Goal: Task Accomplishment & Management: Manage account settings

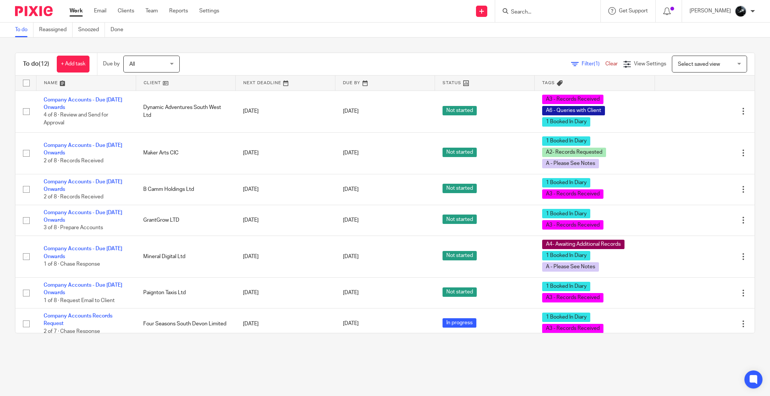
click at [547, 15] on input "Search" at bounding box center [544, 12] width 68 height 7
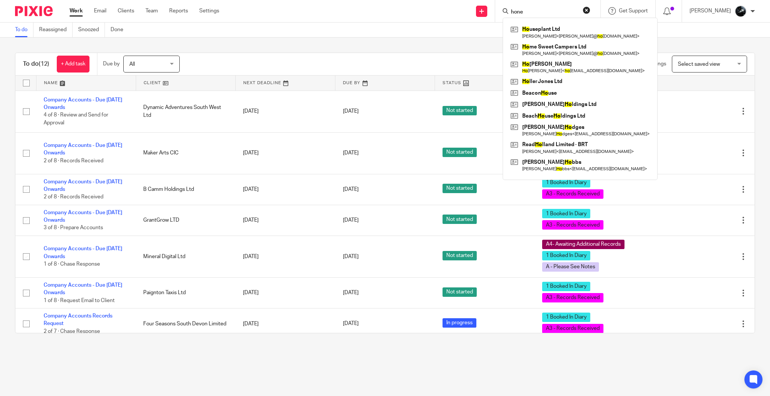
type input "hone"
click button "submit" at bounding box center [0, 0] width 0 height 0
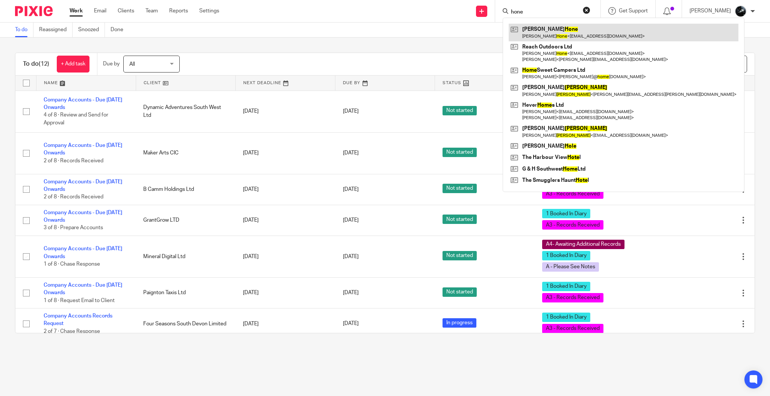
click at [585, 36] on link at bounding box center [624, 32] width 230 height 17
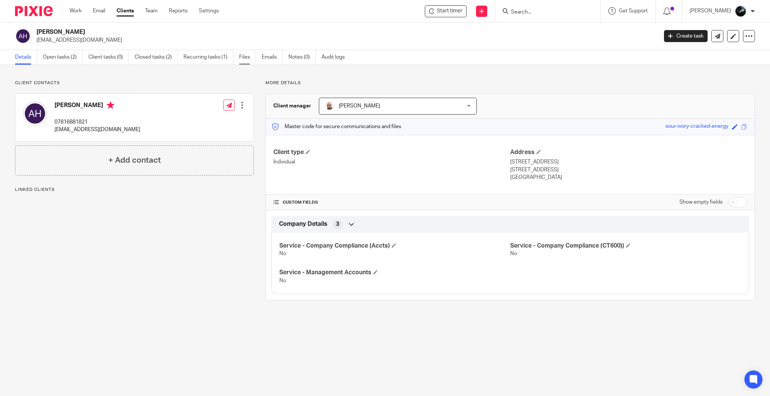
click at [244, 62] on link "Files" at bounding box center [247, 57] width 17 height 15
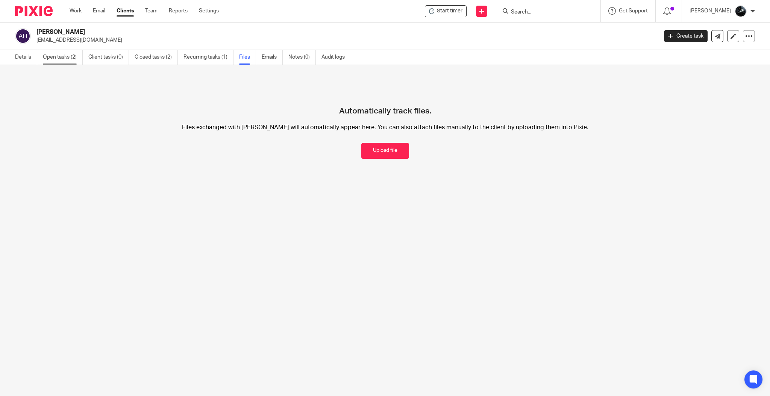
click at [67, 58] on link "Open tasks (2)" at bounding box center [63, 57] width 40 height 15
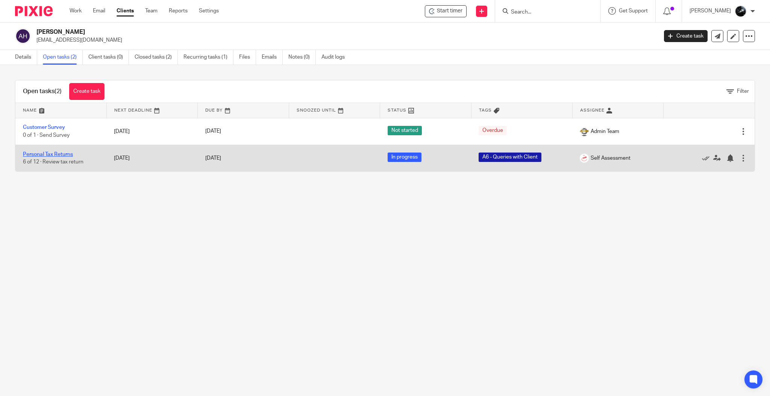
click at [32, 152] on link "Personal Tax Returns" at bounding box center [48, 154] width 50 height 5
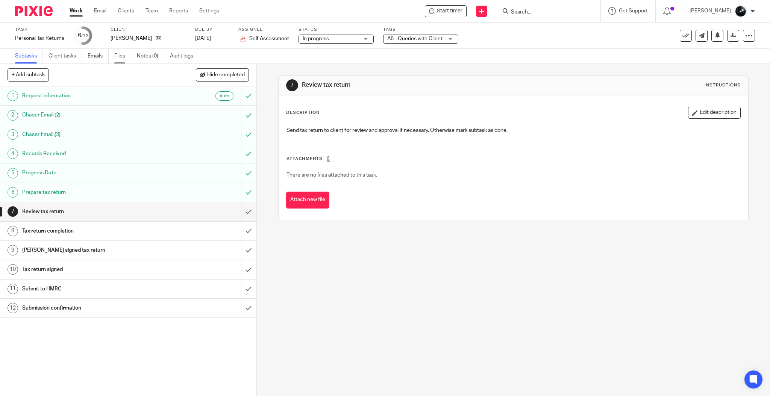
click at [125, 58] on link "Files" at bounding box center [122, 56] width 17 height 15
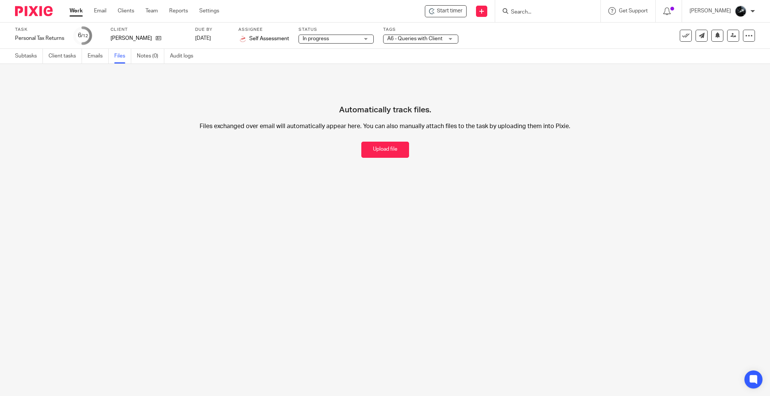
click at [576, 15] on input "Search" at bounding box center [544, 12] width 68 height 7
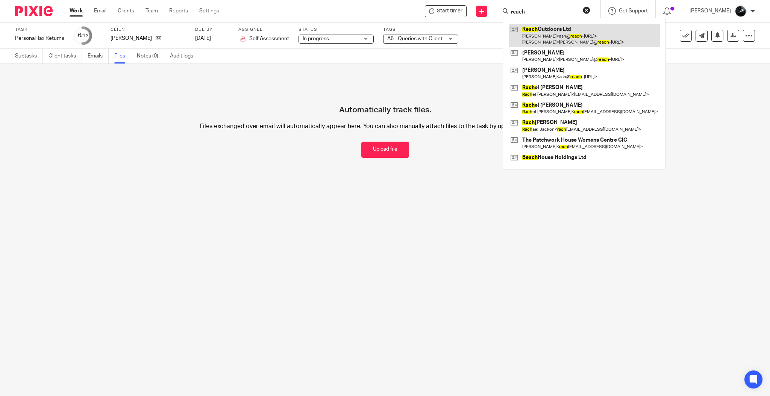
type input "reach"
click at [564, 32] on link at bounding box center [584, 35] width 151 height 23
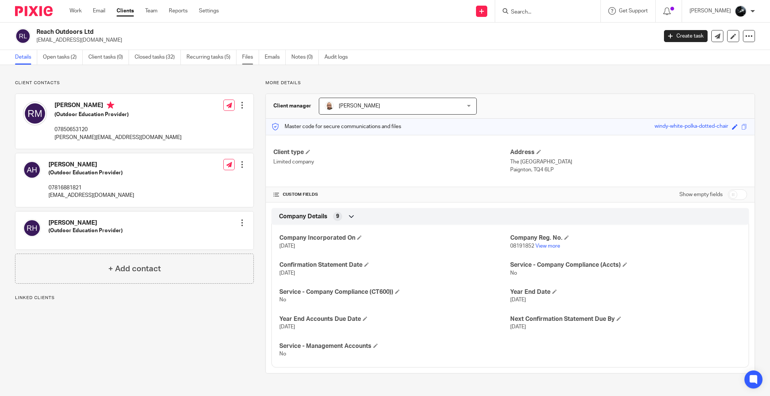
click at [253, 61] on link "Files" at bounding box center [250, 57] width 17 height 15
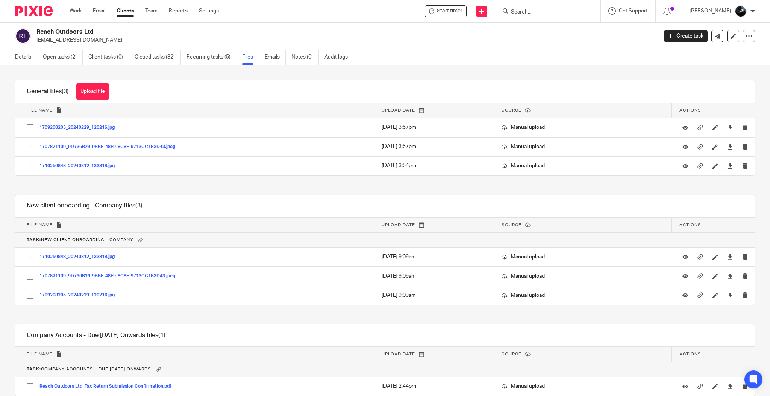
click at [537, 12] on input "Search" at bounding box center [544, 12] width 68 height 7
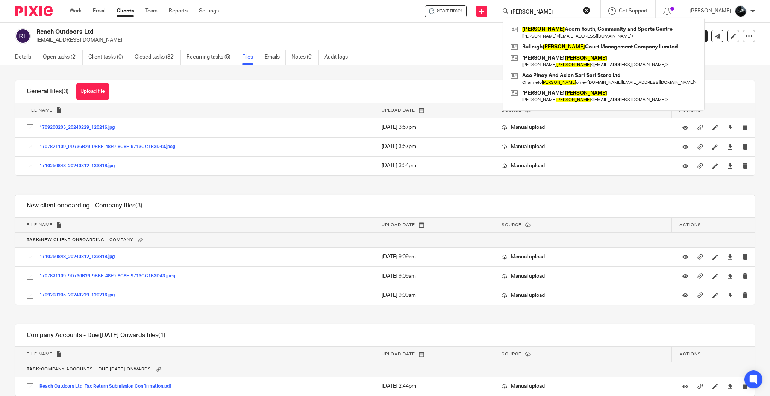
type input "[PERSON_NAME]"
click at [557, 59] on link at bounding box center [604, 61] width 190 height 17
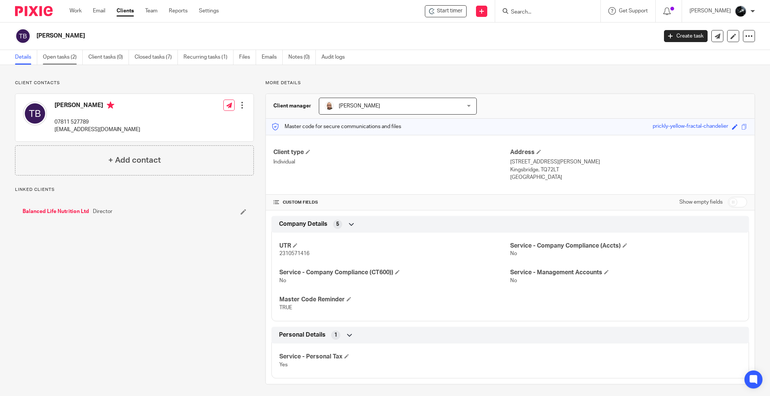
click at [51, 54] on link "Open tasks (2)" at bounding box center [63, 57] width 40 height 15
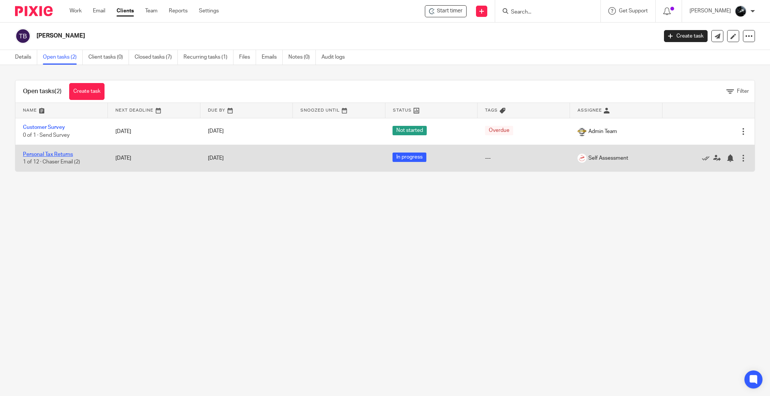
click at [51, 153] on link "Personal Tax Returns" at bounding box center [48, 154] width 50 height 5
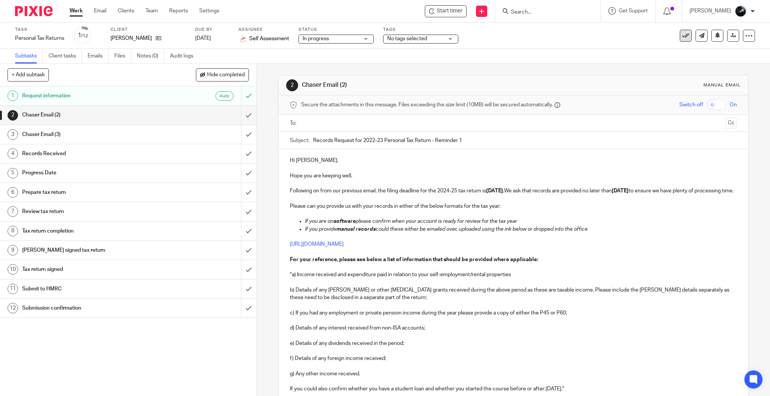
click at [682, 31] on button at bounding box center [686, 36] width 12 height 12
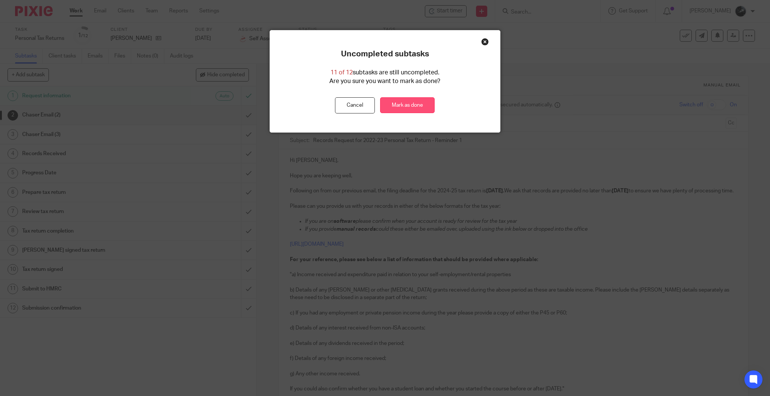
click at [404, 105] on link "Mark as done" at bounding box center [407, 105] width 55 height 16
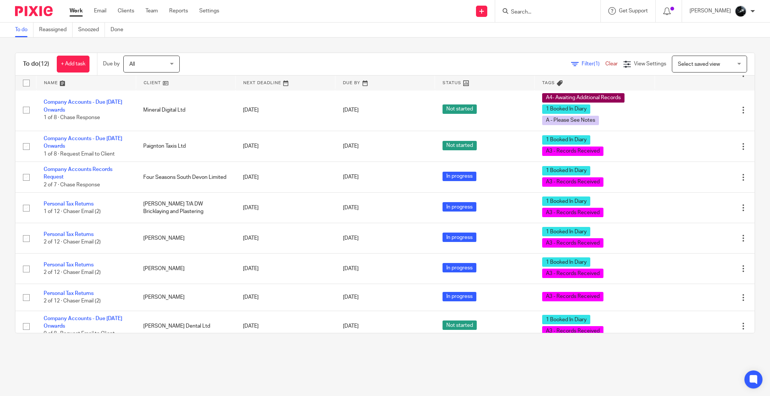
scroll to position [155, 0]
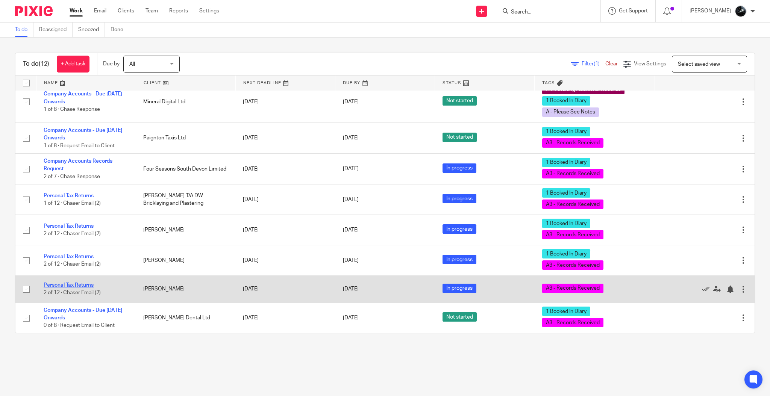
click at [76, 286] on link "Personal Tax Returns" at bounding box center [69, 285] width 50 height 5
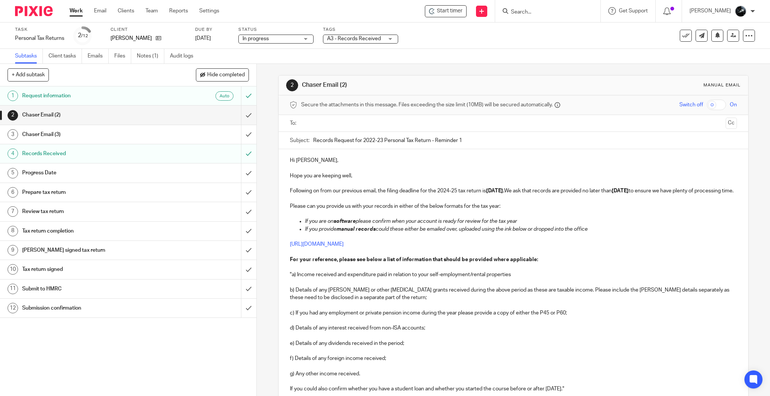
click at [352, 39] on span "A3 - Records Received" at bounding box center [354, 38] width 54 height 5
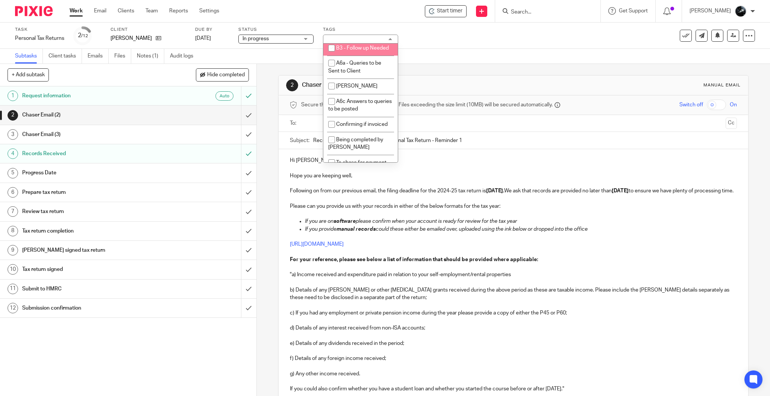
scroll to position [651, 0]
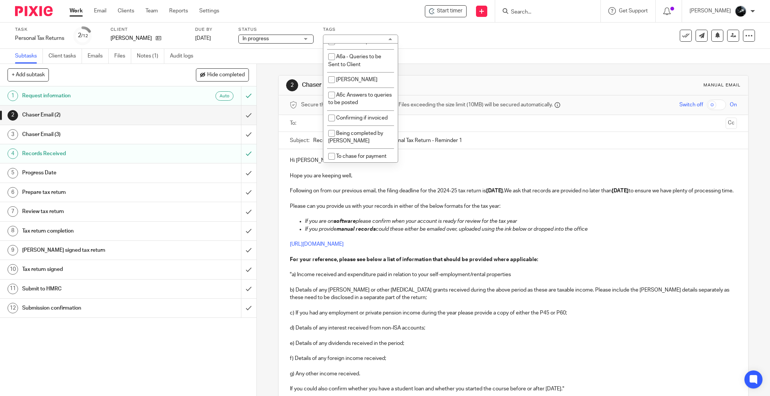
click at [368, 34] on li "1 Booked In Diary" at bounding box center [360, 26] width 74 height 15
checkbox input "true"
click at [436, 50] on div "Subtasks Client tasks Emails Files Notes (1) Audit logs" at bounding box center [385, 56] width 770 height 15
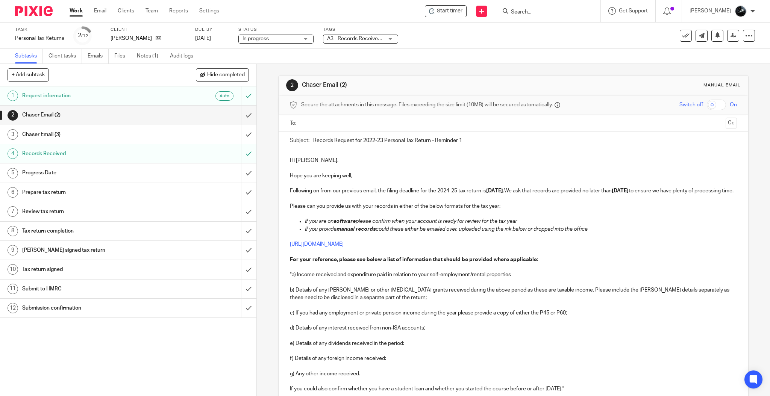
click at [34, 11] on img at bounding box center [34, 11] width 38 height 10
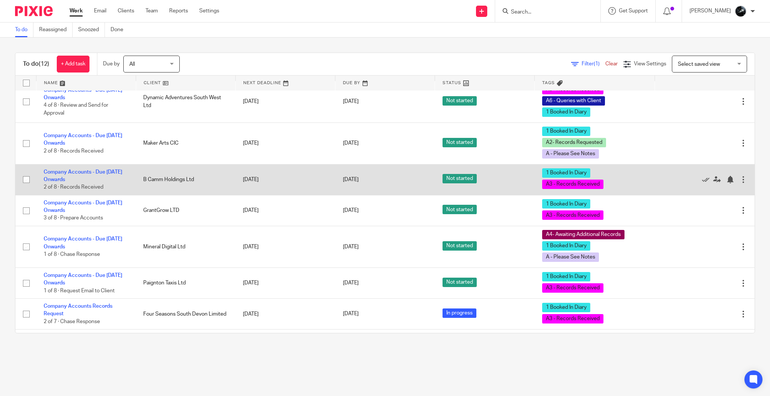
scroll to position [8, 0]
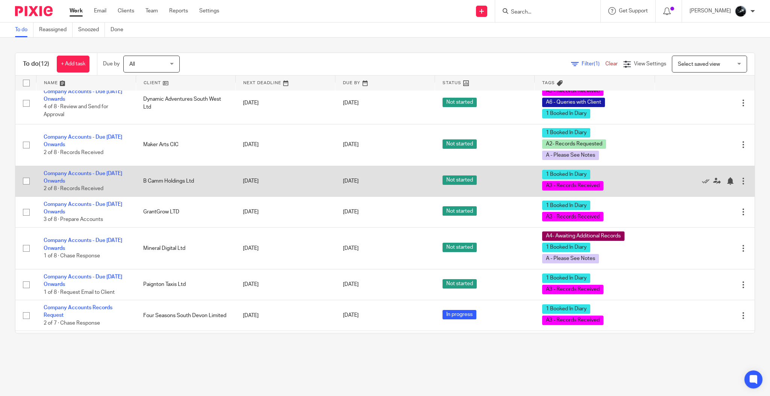
click at [75, 177] on td "Company Accounts - Due [DATE] Onwards 2 of 8 · Records Received" at bounding box center [86, 181] width 100 height 31
click at [88, 172] on link "Company Accounts - Due [DATE] Onwards" at bounding box center [83, 177] width 79 height 13
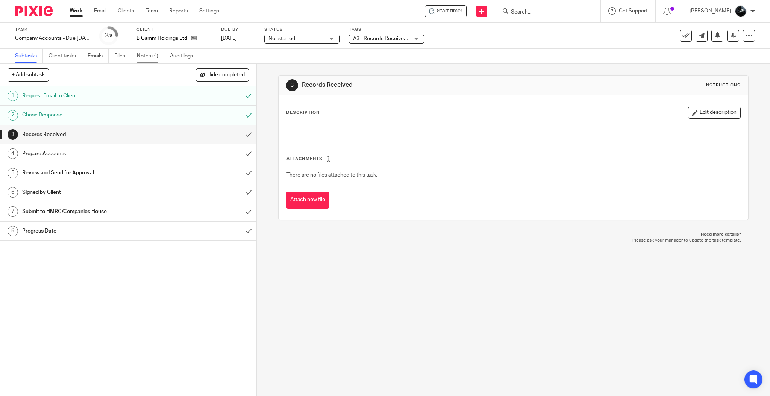
click at [150, 58] on link "Notes (4)" at bounding box center [150, 56] width 27 height 15
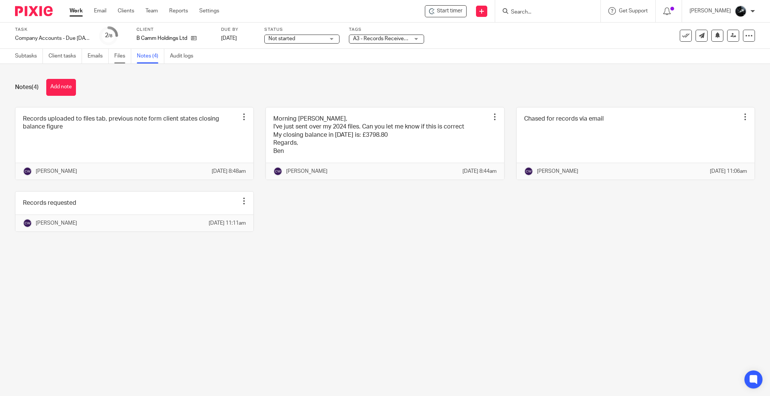
click at [118, 61] on link "Files" at bounding box center [122, 56] width 17 height 15
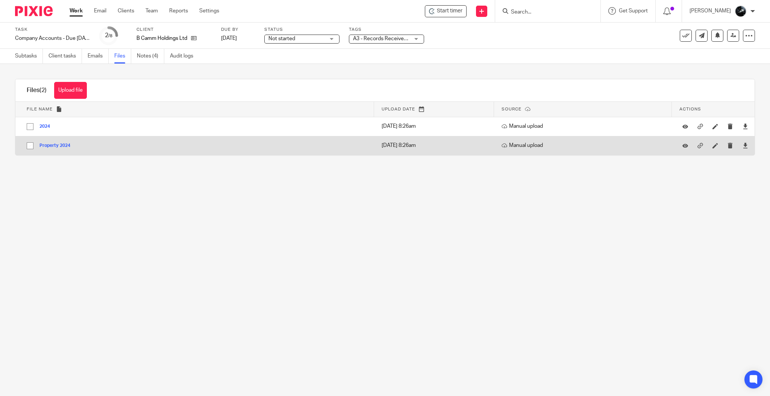
click at [53, 143] on button "Property 2024" at bounding box center [57, 145] width 36 height 5
click at [742, 148] on icon at bounding box center [745, 146] width 6 height 6
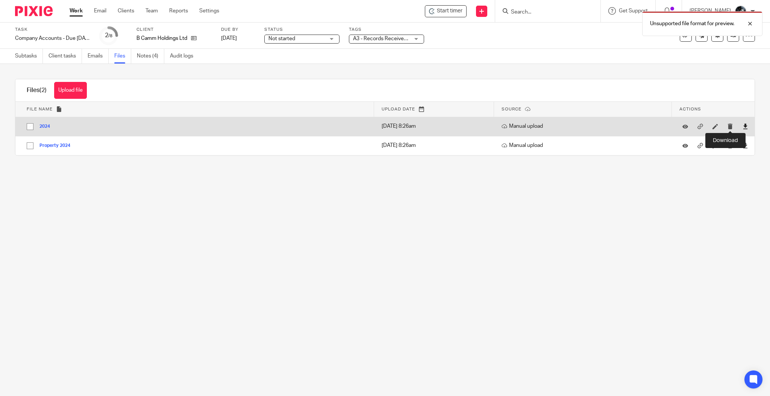
click at [742, 128] on icon at bounding box center [745, 127] width 6 height 6
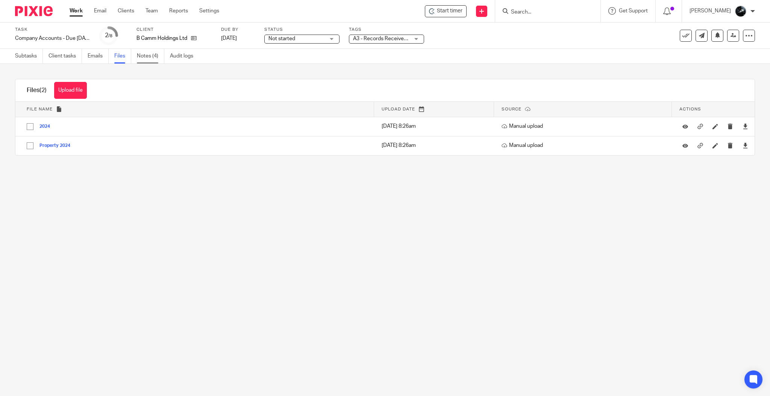
click at [142, 56] on link "Notes (4)" at bounding box center [150, 56] width 27 height 15
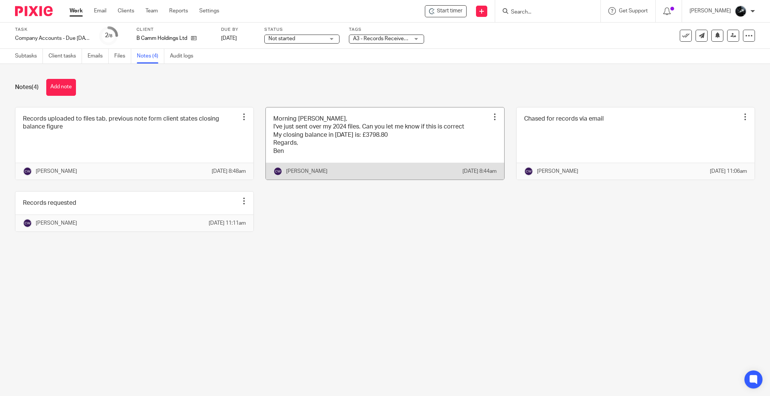
click at [404, 155] on link at bounding box center [385, 143] width 238 height 72
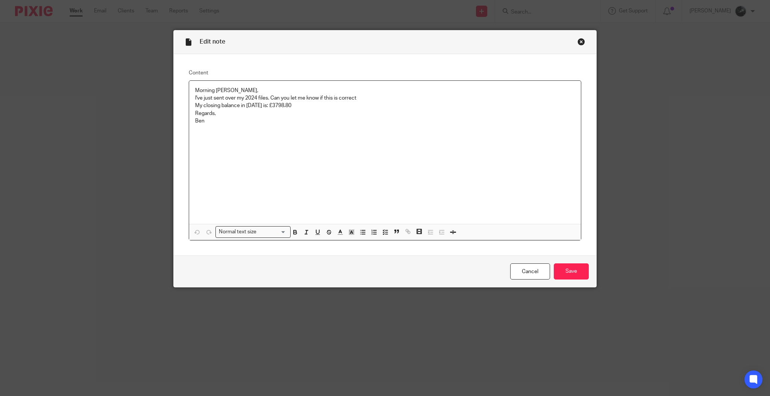
click at [579, 39] on div "Close this dialog window" at bounding box center [581, 42] width 8 height 8
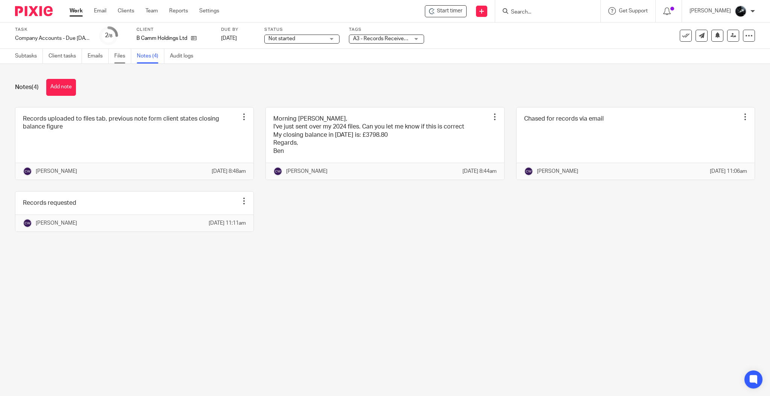
click at [122, 58] on link "Files" at bounding box center [122, 56] width 17 height 15
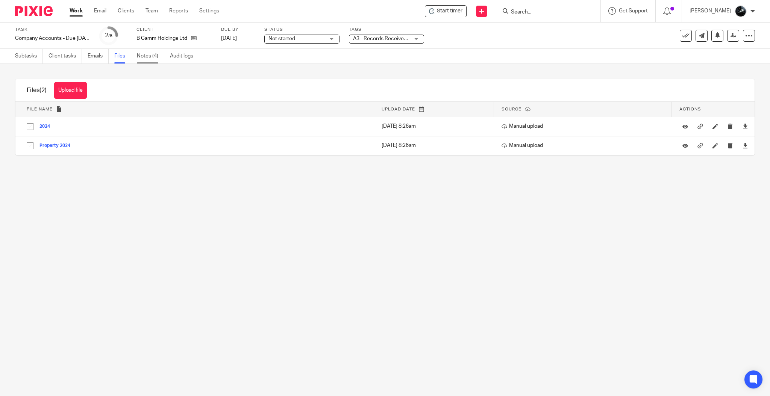
click at [145, 59] on link "Notes (4)" at bounding box center [150, 56] width 27 height 15
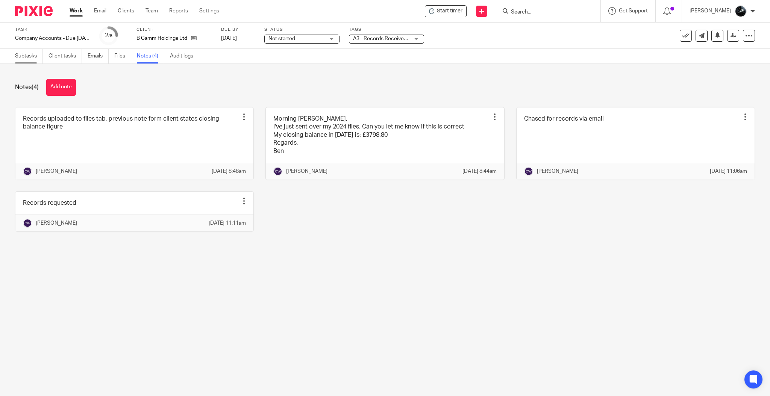
click at [15, 55] on link "Subtasks" at bounding box center [29, 56] width 28 height 15
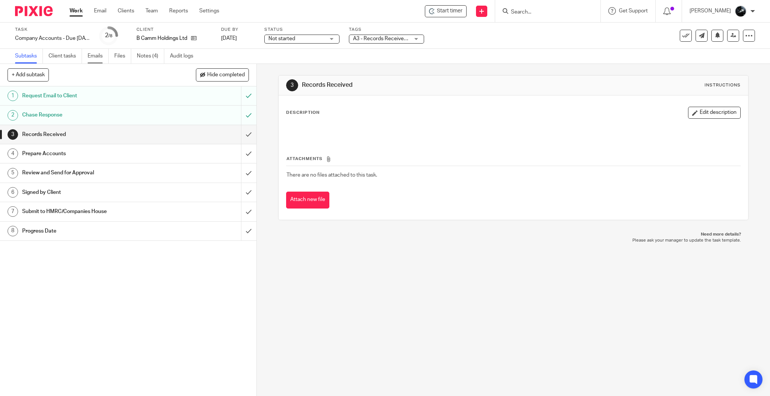
click at [96, 62] on link "Emails" at bounding box center [98, 56] width 21 height 15
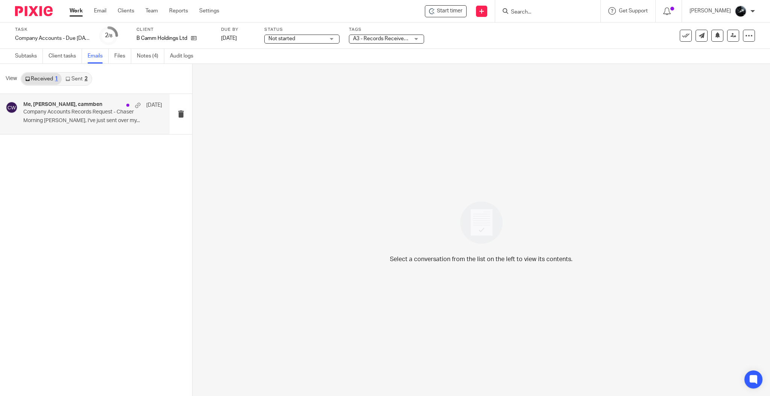
click at [81, 120] on p "Morning [PERSON_NAME], I've just sent over my..." at bounding box center [92, 121] width 139 height 6
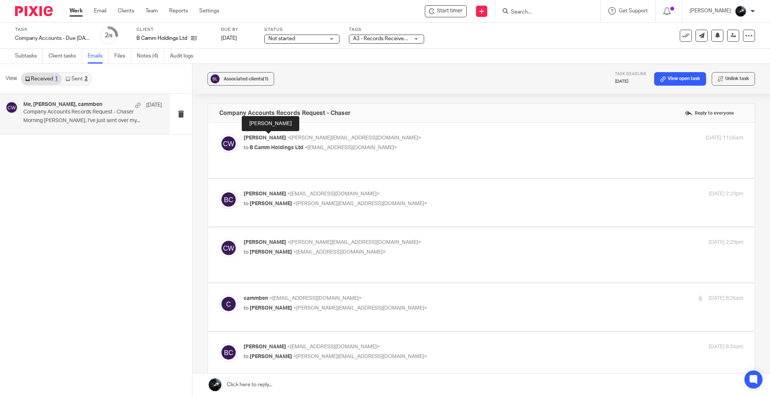
click at [271, 140] on span "Catherine Woodgate" at bounding box center [265, 137] width 42 height 5
checkbox input "true"
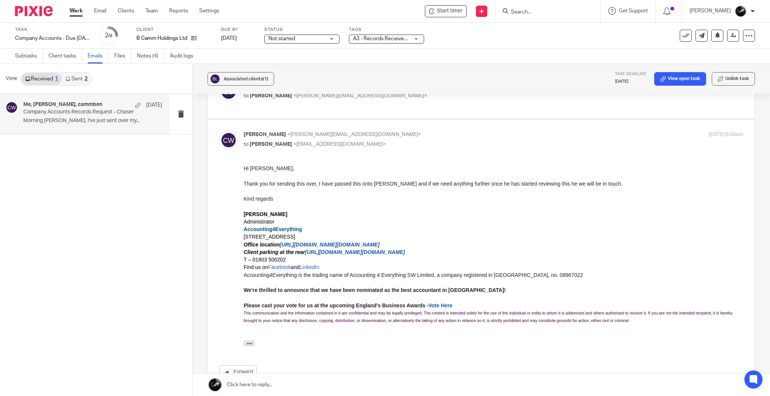
scroll to position [593, 0]
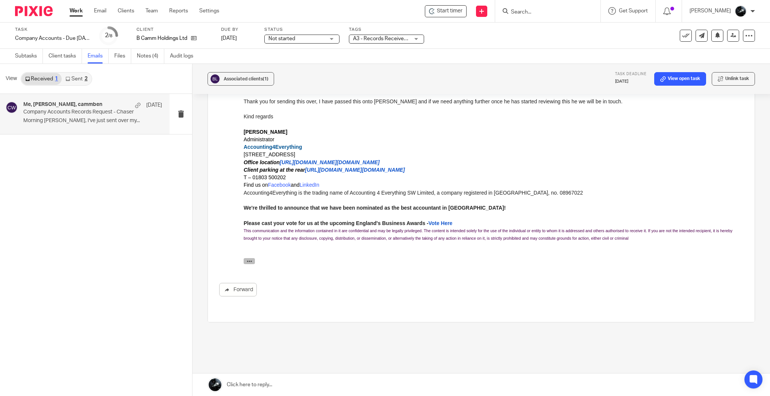
click at [249, 260] on icon "button" at bounding box center [250, 262] width 6 height 6
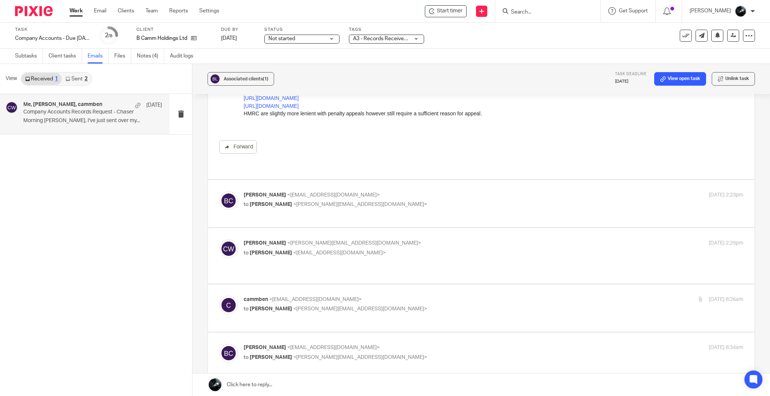
scroll to position [243, 0]
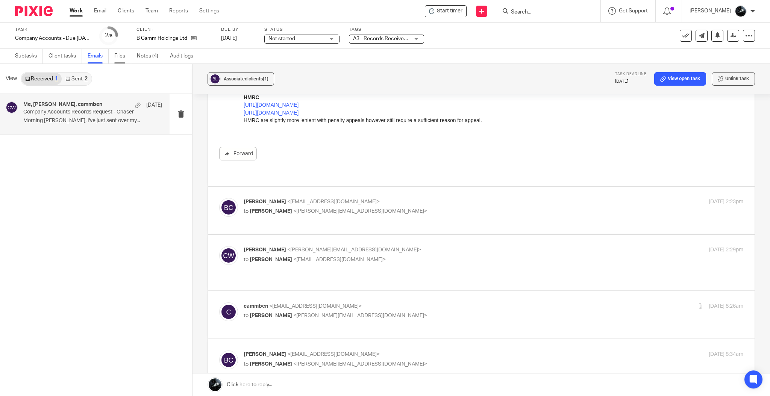
click at [117, 52] on link "Files" at bounding box center [122, 56] width 17 height 15
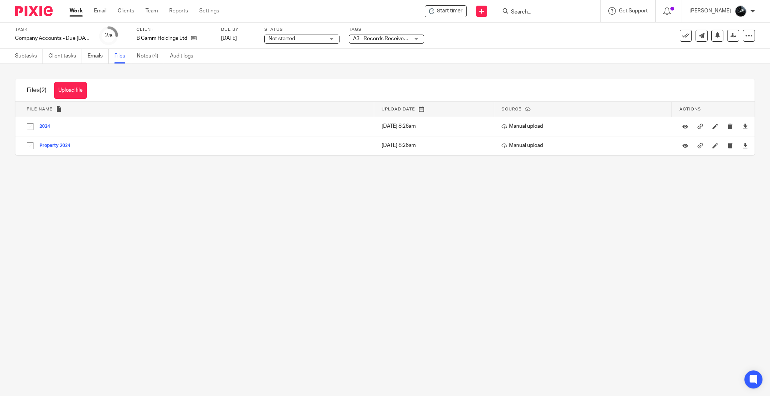
click at [177, 55] on link "Audit logs" at bounding box center [184, 56] width 29 height 15
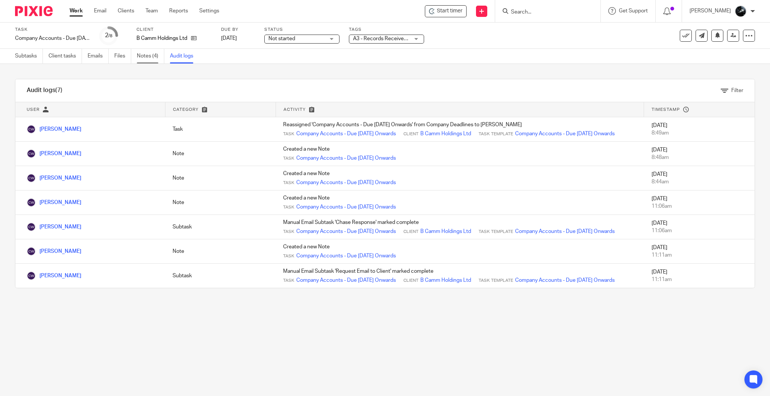
click at [147, 57] on link "Notes (4)" at bounding box center [150, 56] width 27 height 15
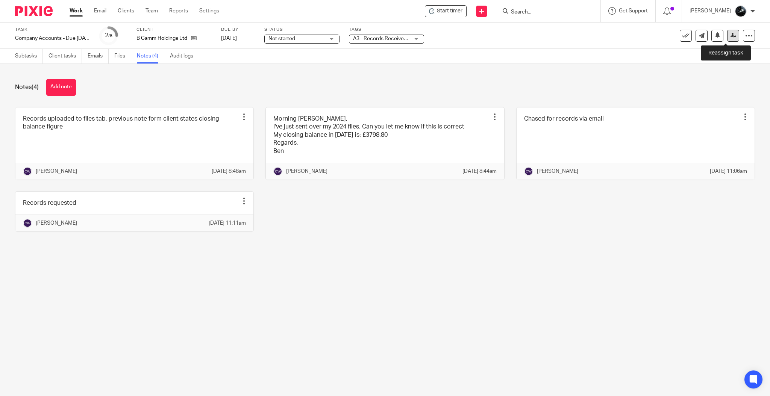
click at [727, 39] on link at bounding box center [733, 36] width 12 height 12
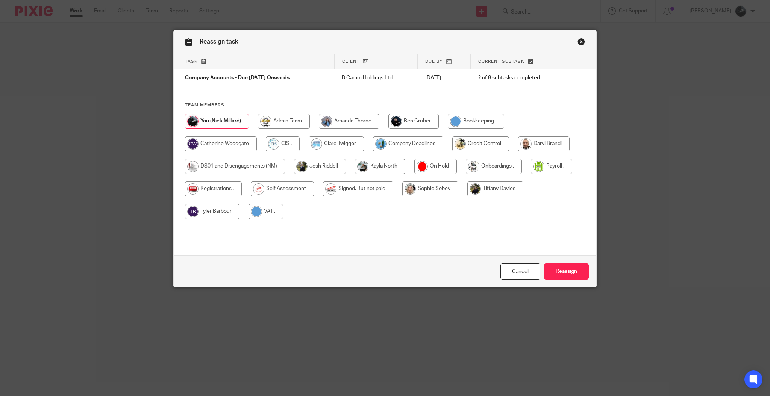
click at [225, 146] on input "radio" at bounding box center [221, 143] width 72 height 15
radio input "true"
click at [560, 271] on input "Reassign" at bounding box center [566, 271] width 45 height 16
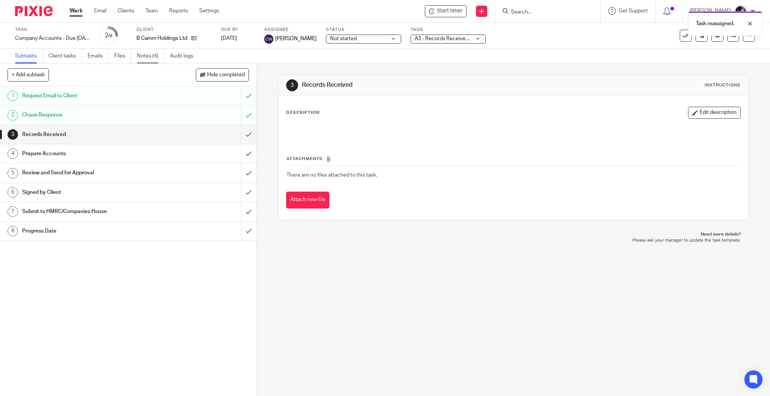
click at [142, 56] on link "Notes (4)" at bounding box center [150, 56] width 27 height 15
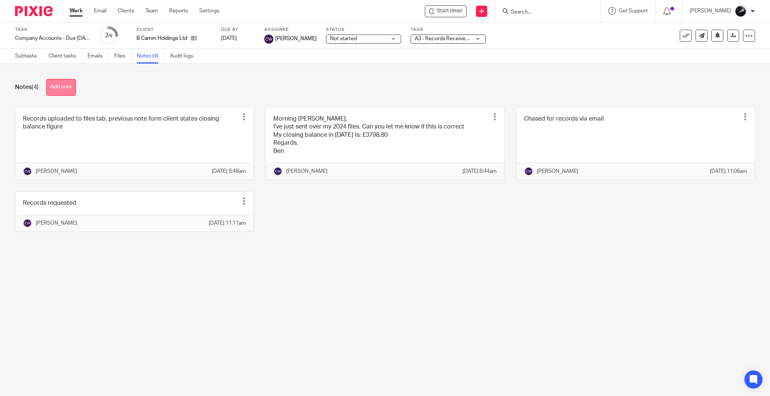
click at [62, 83] on button "Add note" at bounding box center [61, 87] width 30 height 17
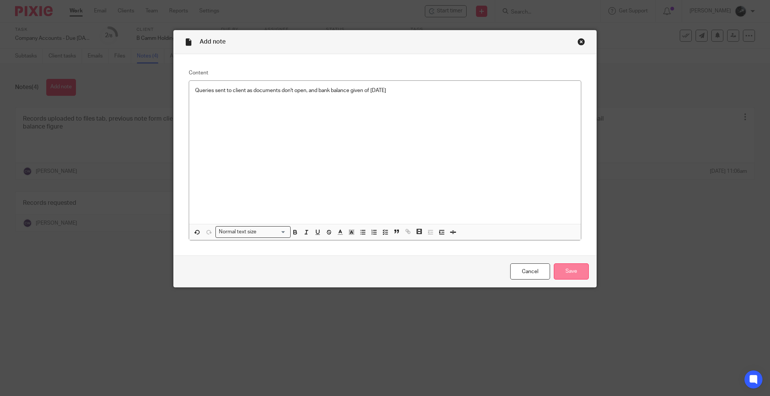
click at [564, 267] on input "Save" at bounding box center [571, 271] width 35 height 16
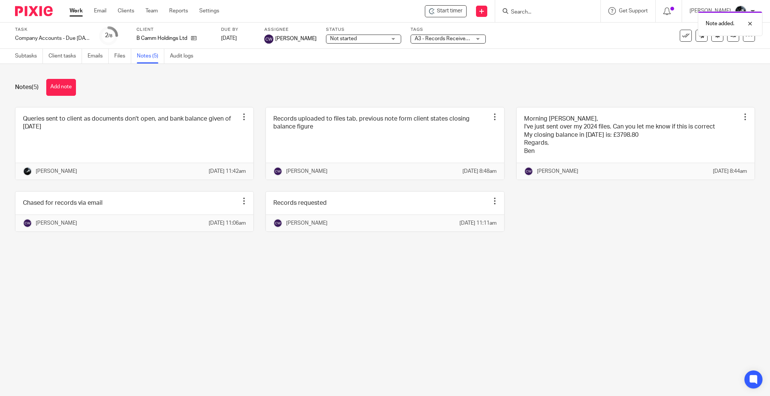
click at [465, 39] on span "A3 - Records Received + 1" at bounding box center [446, 38] width 62 height 5
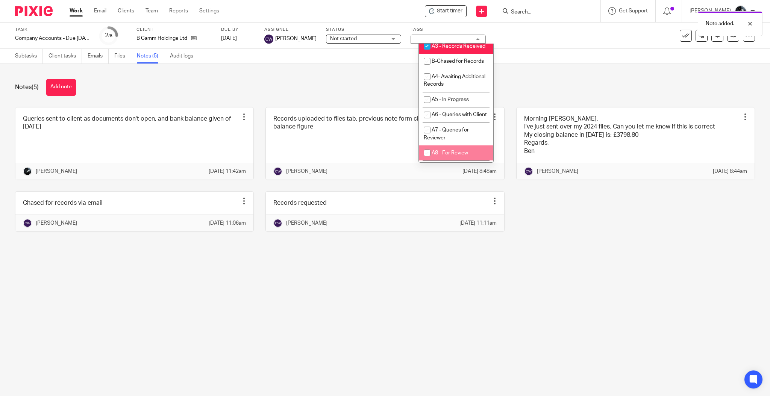
scroll to position [351, 0]
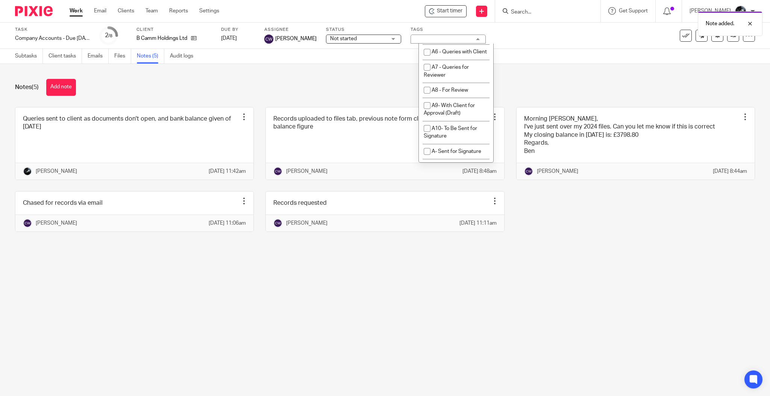
click at [460, 29] on li "A4- Awaiting Additional Records" at bounding box center [456, 17] width 74 height 23
checkbox input "true"
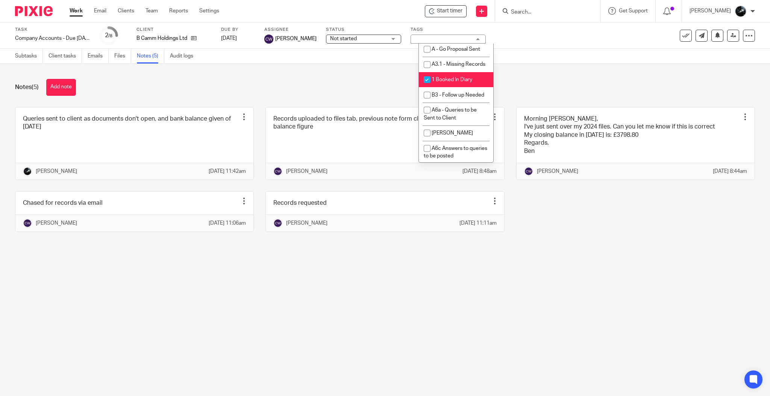
scroll to position [601, 0]
click at [449, 84] on li "1 Booked In Diary" at bounding box center [456, 76] width 74 height 15
checkbox input "false"
click at [527, 244] on div "Queries sent to client as documents don't open, and bank balance given of Jan 2…" at bounding box center [378, 175] width 751 height 136
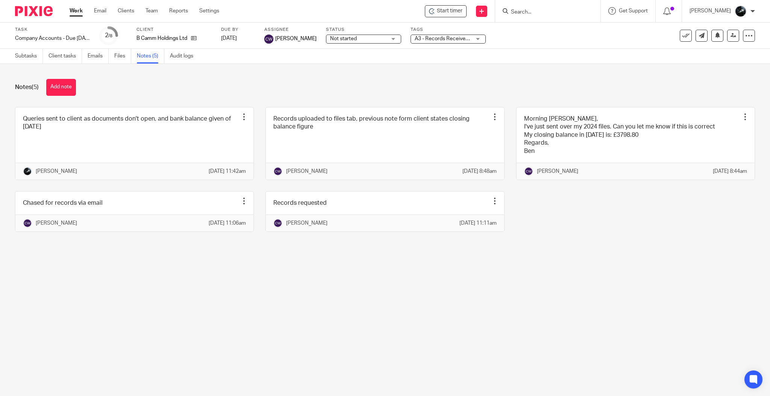
click at [27, 11] on img at bounding box center [34, 11] width 38 height 10
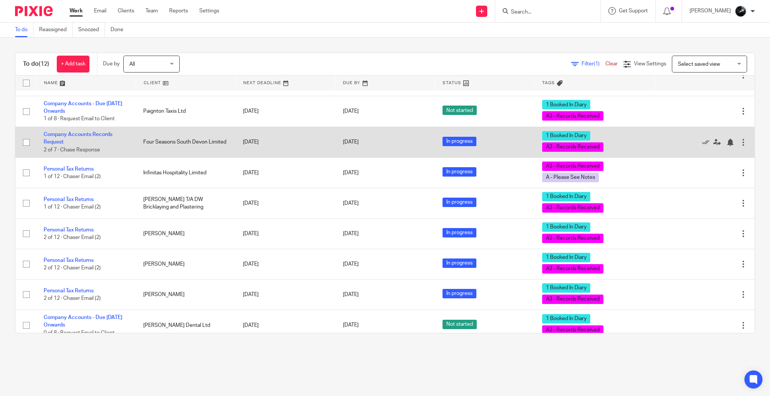
scroll to position [158, 0]
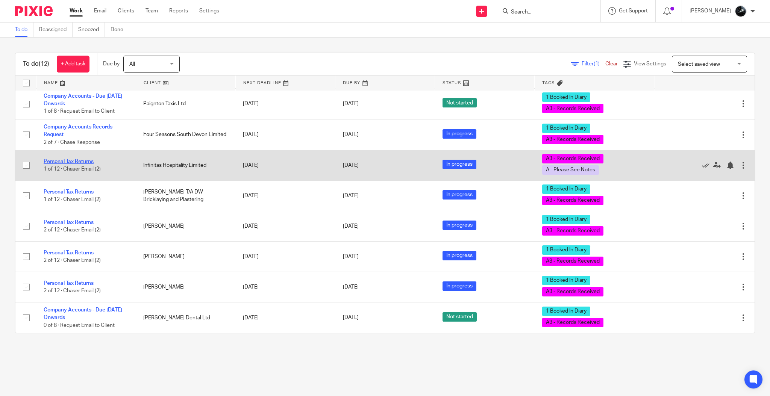
click at [76, 161] on link "Personal Tax Returns" at bounding box center [69, 161] width 50 height 5
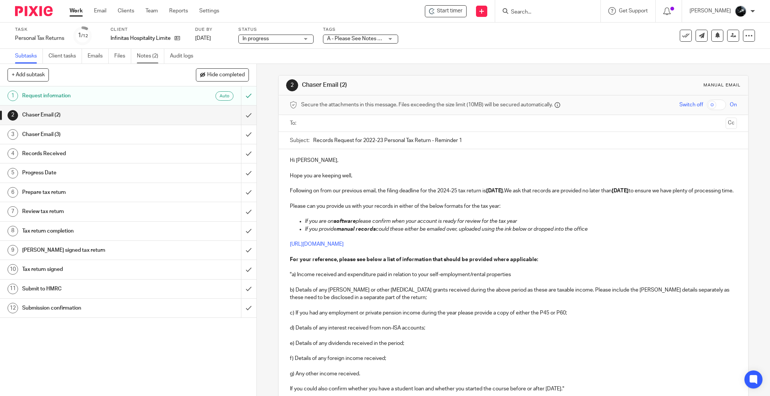
click at [148, 60] on link "Notes (2)" at bounding box center [150, 56] width 27 height 15
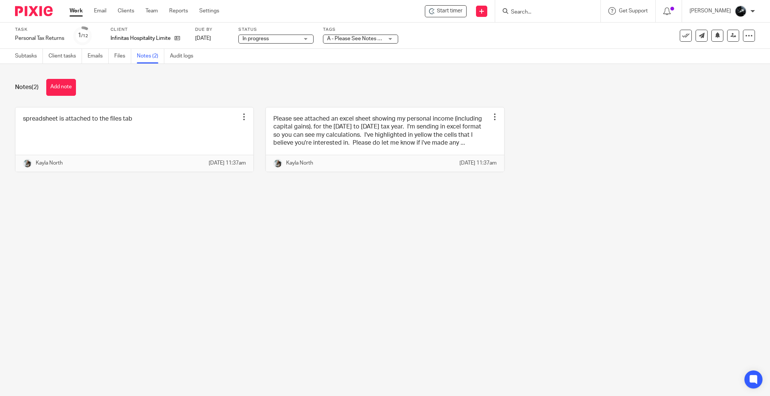
click at [357, 39] on span "A - Please See Notes + 1" at bounding box center [356, 38] width 58 height 5
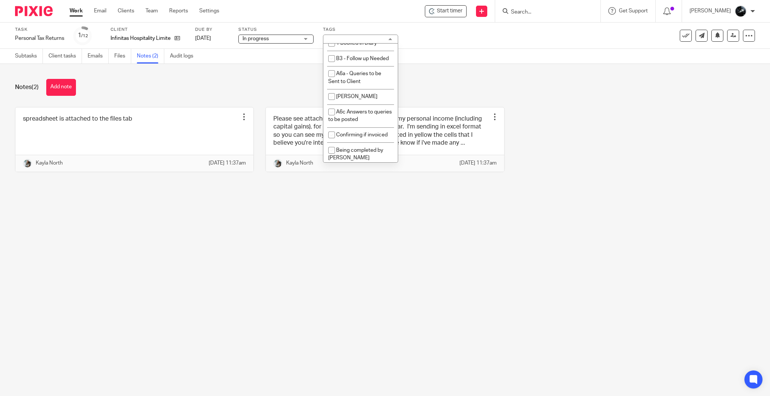
scroll to position [651, 0]
click at [369, 29] on span "1 Booked In Diary" at bounding box center [356, 26] width 41 height 5
checkbox input "true"
drag, startPoint x: 555, startPoint y: 148, endPoint x: 553, endPoint y: 142, distance: 5.5
click at [554, 147] on div "spreadsheet is attached to the files tab Edit note Delete note Kayla North 15 S…" at bounding box center [378, 145] width 751 height 76
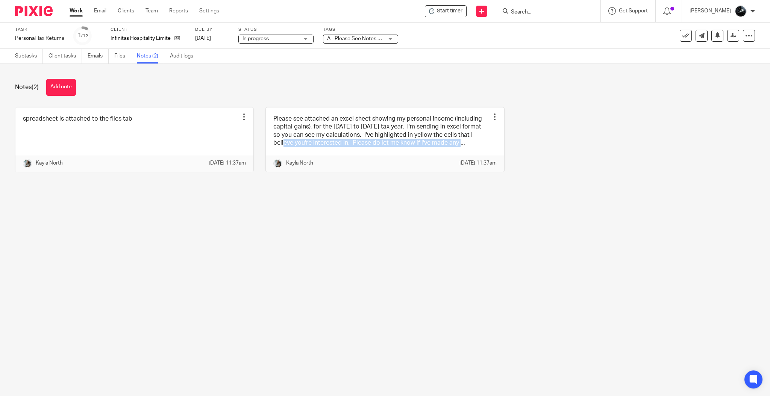
click at [29, 8] on img at bounding box center [34, 11] width 38 height 10
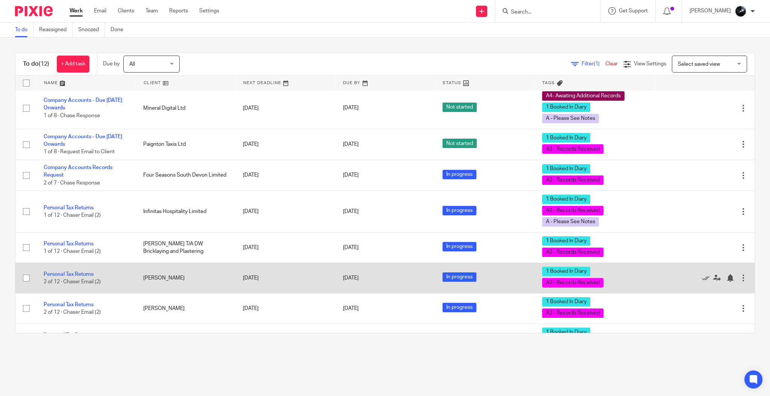
scroll to position [170, 0]
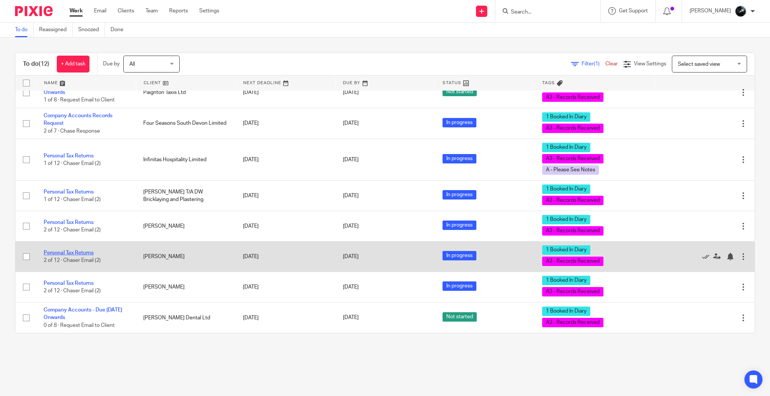
click at [83, 251] on link "Personal Tax Returns" at bounding box center [69, 252] width 50 height 5
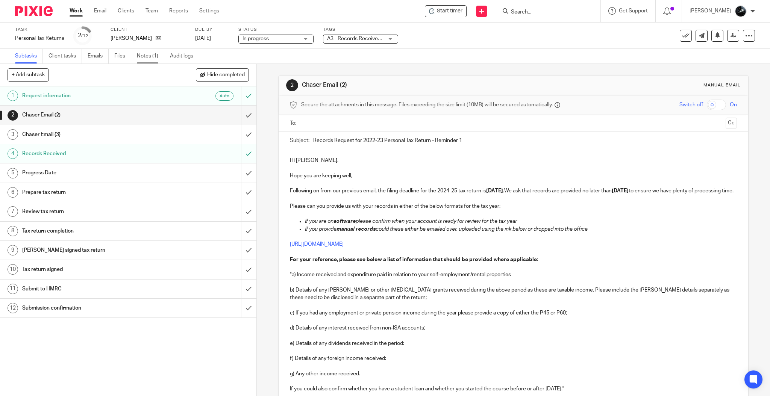
click at [149, 56] on link "Notes (1)" at bounding box center [150, 56] width 27 height 15
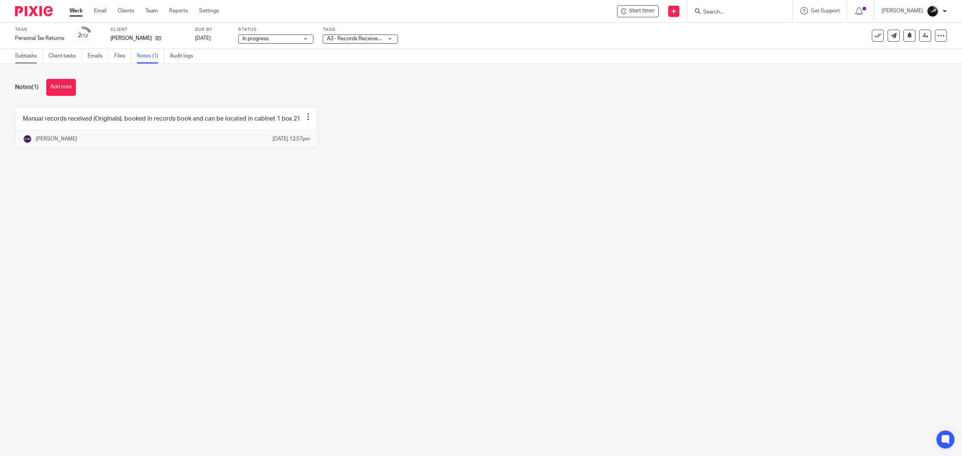
click at [26, 54] on link "Subtasks" at bounding box center [29, 56] width 28 height 15
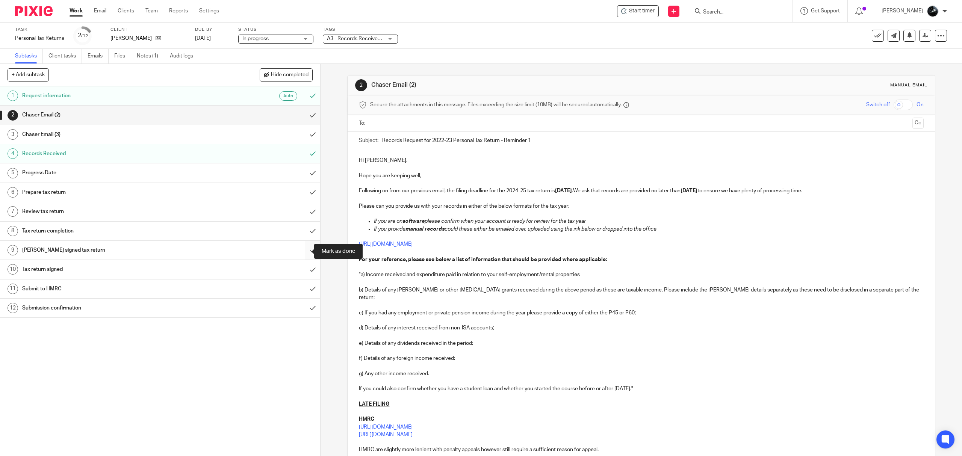
drag, startPoint x: 307, startPoint y: 253, endPoint x: 303, endPoint y: 248, distance: 6.4
click at [306, 250] on input "submit" at bounding box center [160, 250] width 320 height 19
click at [301, 236] on input "submit" at bounding box center [160, 231] width 320 height 19
click at [303, 214] on input "submit" at bounding box center [160, 211] width 320 height 19
click at [304, 194] on input "submit" at bounding box center [160, 192] width 320 height 19
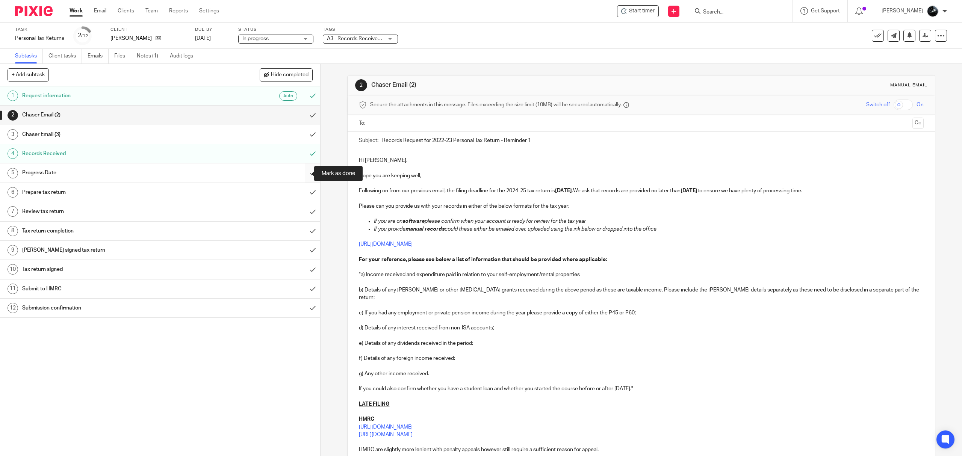
click at [305, 172] on input "submit" at bounding box center [160, 173] width 320 height 19
click at [304, 133] on input "submit" at bounding box center [160, 134] width 320 height 19
click at [304, 110] on input "submit" at bounding box center [160, 115] width 320 height 19
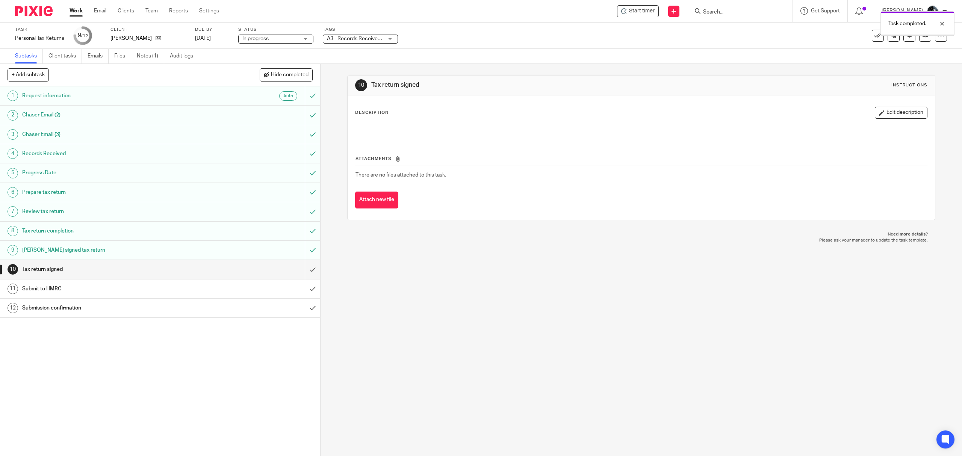
click at [375, 35] on span "A3 - Records Received + 1" at bounding box center [355, 39] width 56 height 8
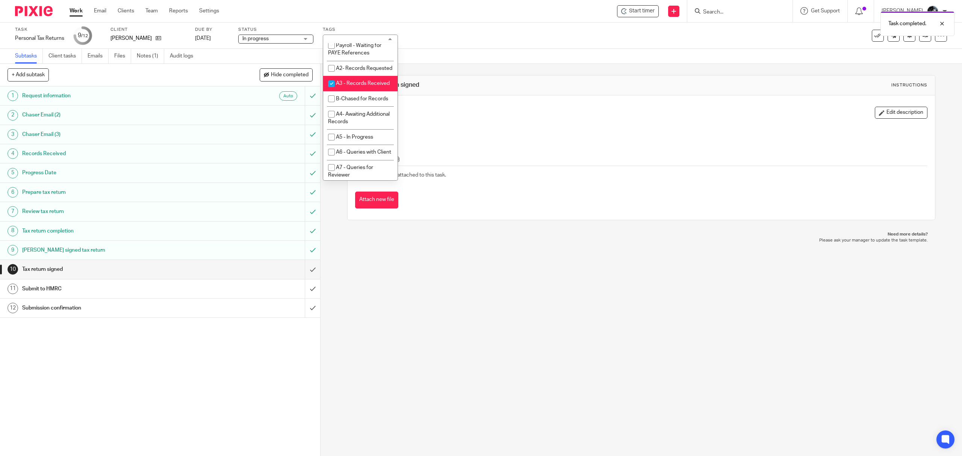
click at [363, 91] on li "A3 - Records Received" at bounding box center [360, 83] width 74 height 15
checkbox input "false"
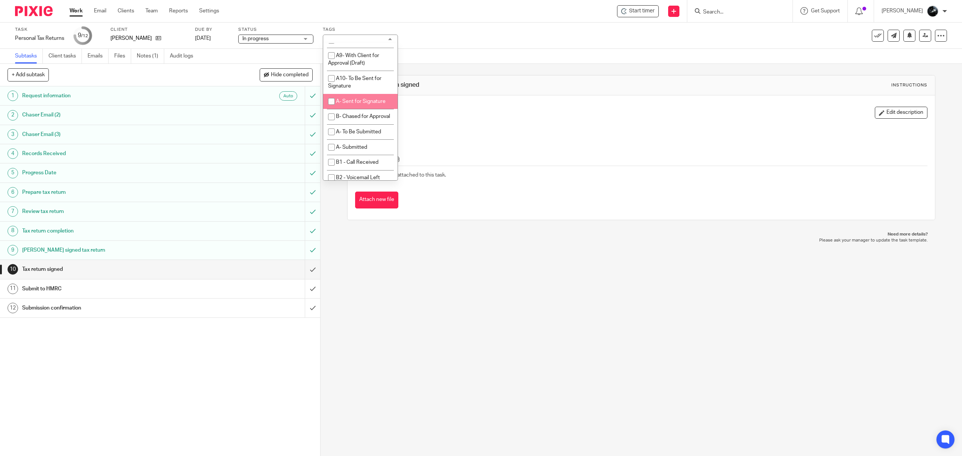
click at [360, 104] on span "A- Sent for Signature" at bounding box center [361, 101] width 50 height 5
checkbox input "true"
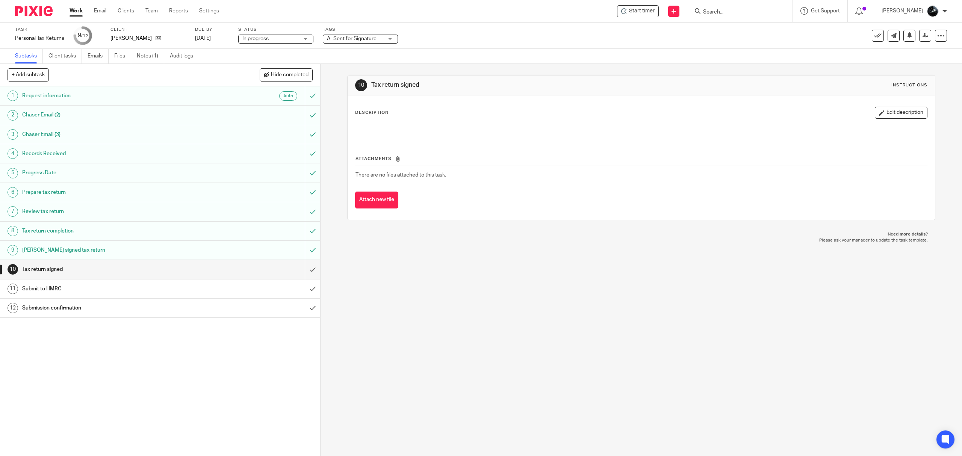
click at [510, 66] on div "10 Tax return signed Instructions Description Edit description Attachments Ther…" at bounding box center [641, 148] width 588 height 168
click at [920, 40] on link at bounding box center [925, 36] width 12 height 12
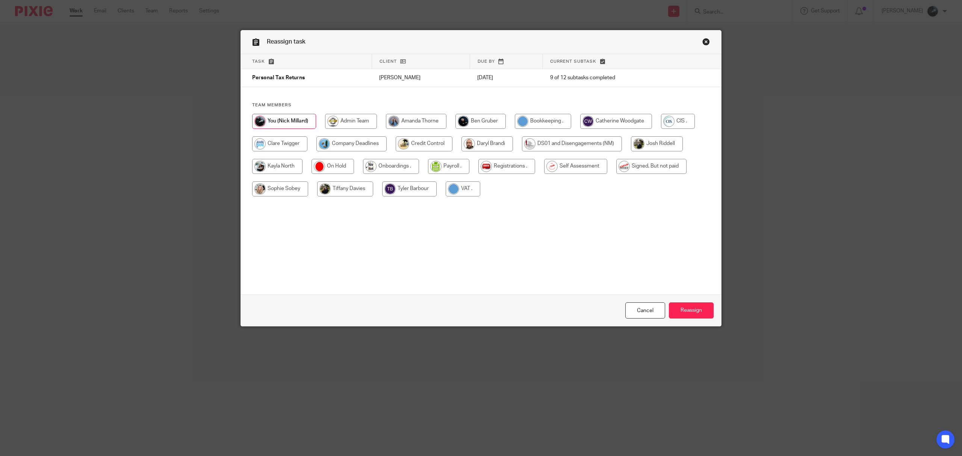
click at [584, 164] on input "radio" at bounding box center [575, 166] width 63 height 15
radio input "true"
click at [684, 312] on input "Reassign" at bounding box center [691, 311] width 45 height 16
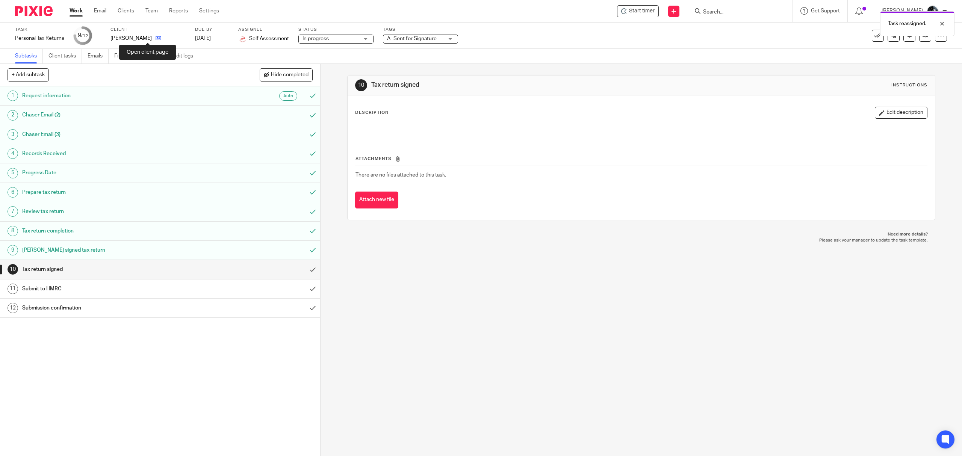
click at [156, 35] on icon at bounding box center [159, 38] width 6 height 6
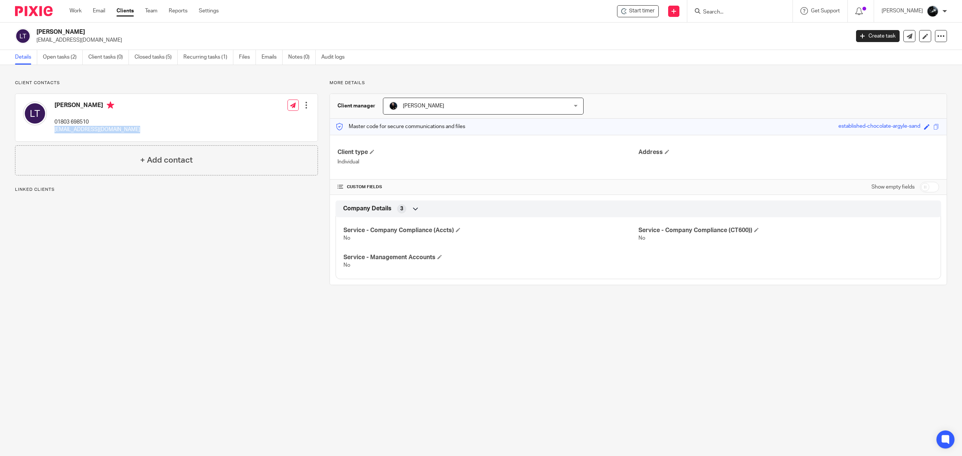
drag, startPoint x: 136, startPoint y: 129, endPoint x: 55, endPoint y: 130, distance: 80.8
click at [55, 130] on div "[PERSON_NAME] 01803 698510 [EMAIL_ADDRESS][DOMAIN_NAME] Edit contact Create cli…" at bounding box center [166, 117] width 302 height 47
copy p "[EMAIL_ADDRESS][DOMAIN_NAME]"
click at [44, 14] on img at bounding box center [34, 11] width 38 height 10
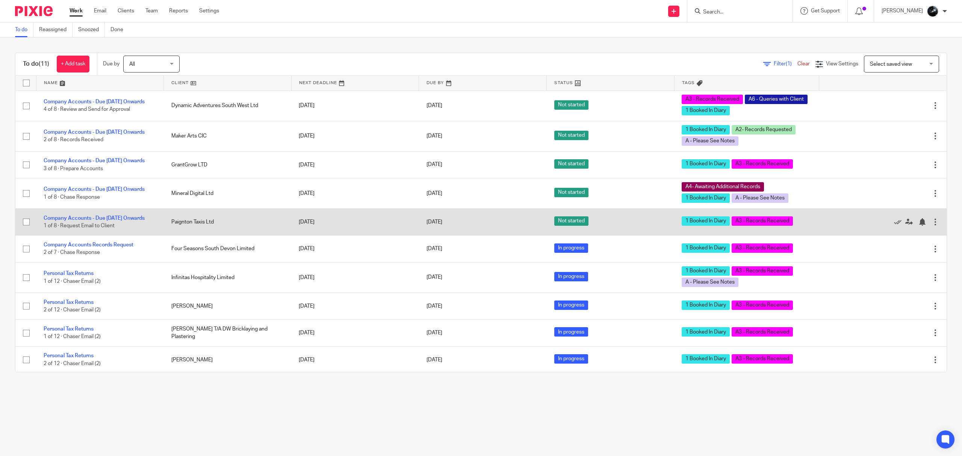
scroll to position [44, 0]
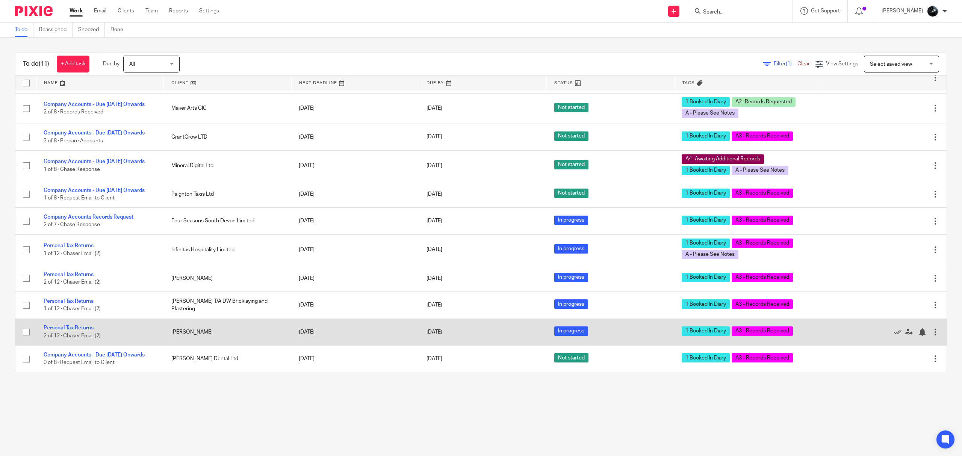
click at [80, 325] on link "Personal Tax Returns" at bounding box center [69, 327] width 50 height 5
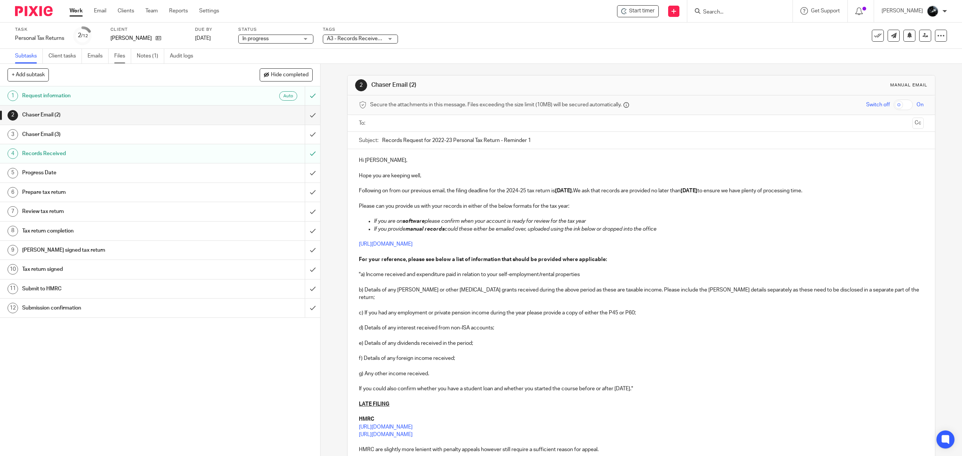
click at [122, 56] on link "Files" at bounding box center [122, 56] width 17 height 15
